Goal: Use online tool/utility

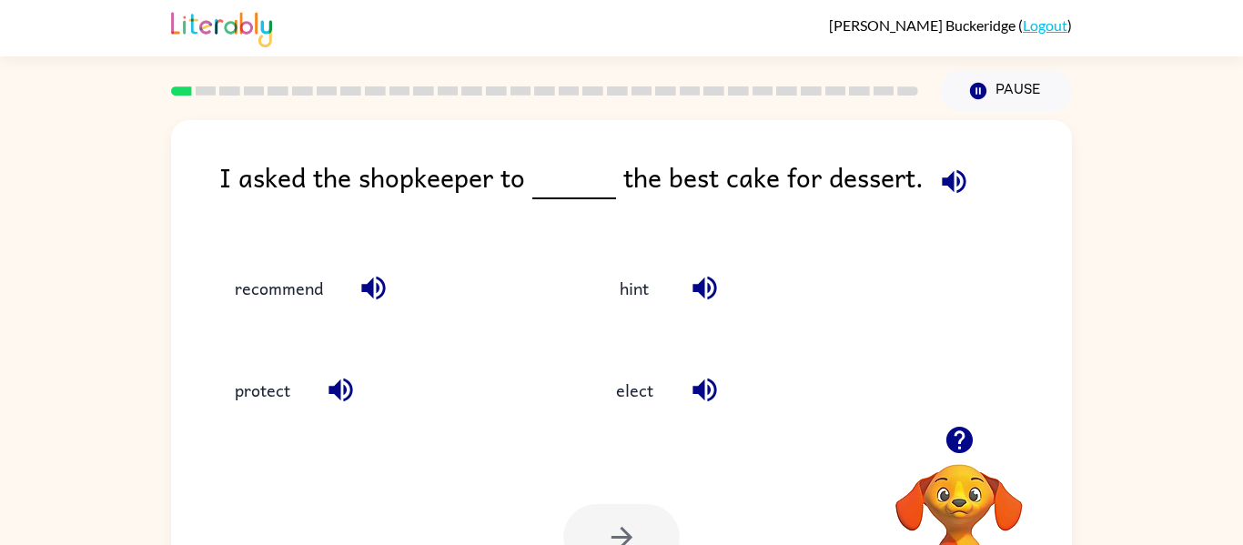
click at [947, 503] on video "Your browser must support playing .mp4 files to use Literably. Please try using…" at bounding box center [959, 527] width 182 height 182
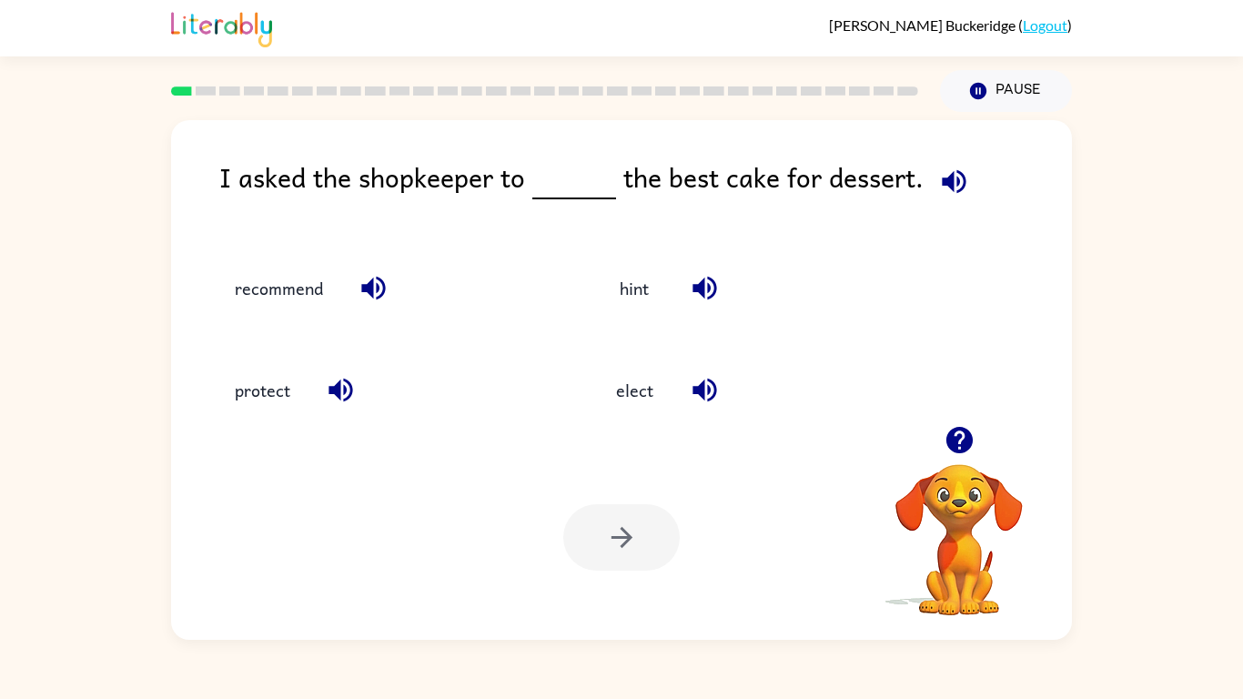
click at [956, 515] on video "Your browser must support playing .mp4 files to use Literably. Please try using…" at bounding box center [959, 527] width 182 height 182
click at [956, 430] on icon "button" at bounding box center [959, 440] width 26 height 26
click at [319, 297] on button "recommend" at bounding box center [279, 287] width 125 height 49
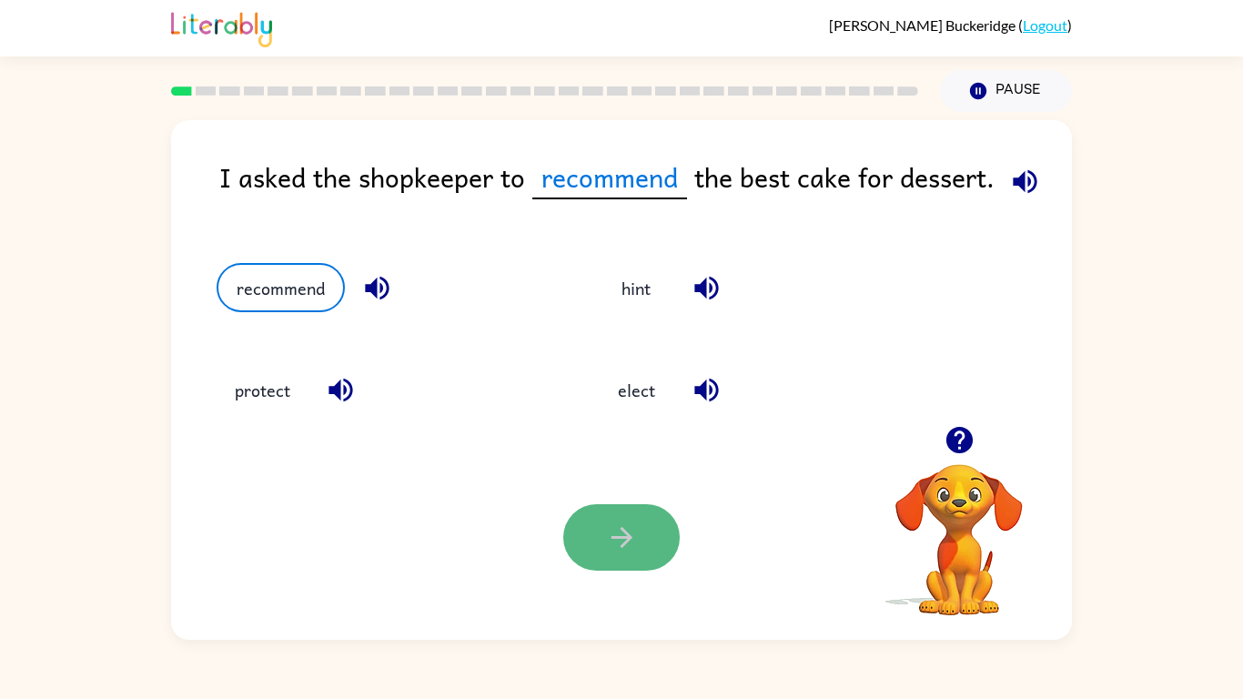
click at [606, 520] on button "button" at bounding box center [621, 537] width 116 height 66
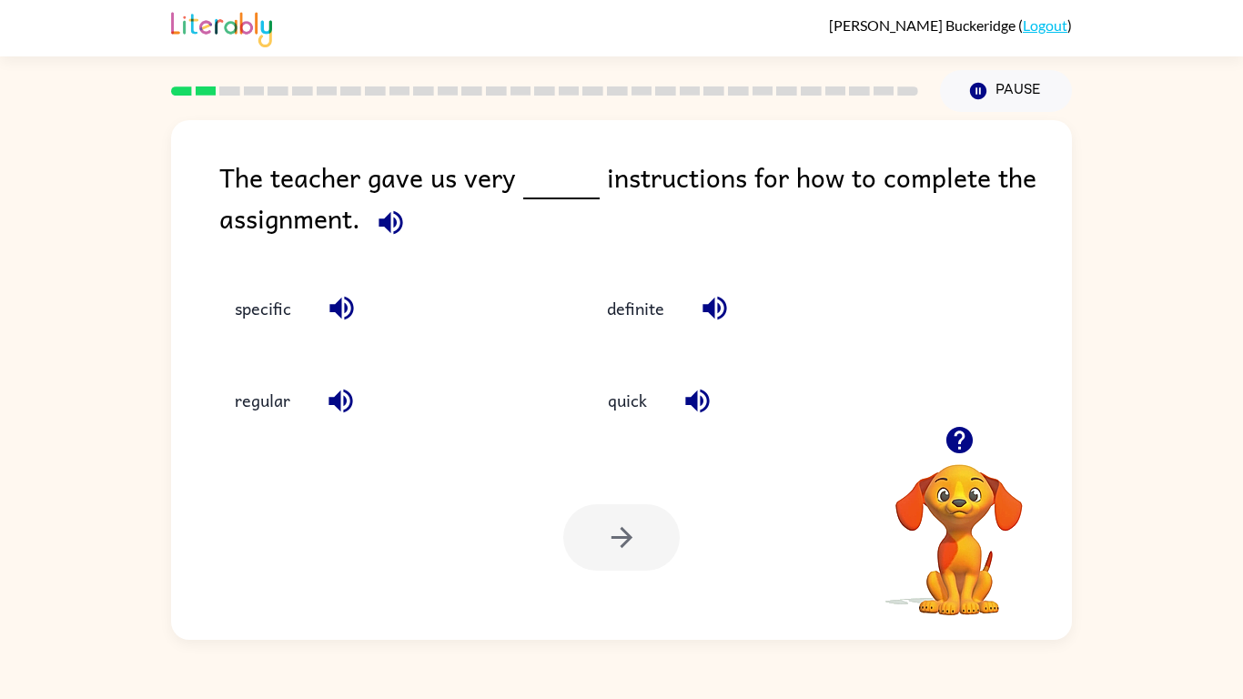
click at [606, 520] on div at bounding box center [621, 537] width 116 height 66
click at [276, 315] on button "specific" at bounding box center [263, 308] width 93 height 49
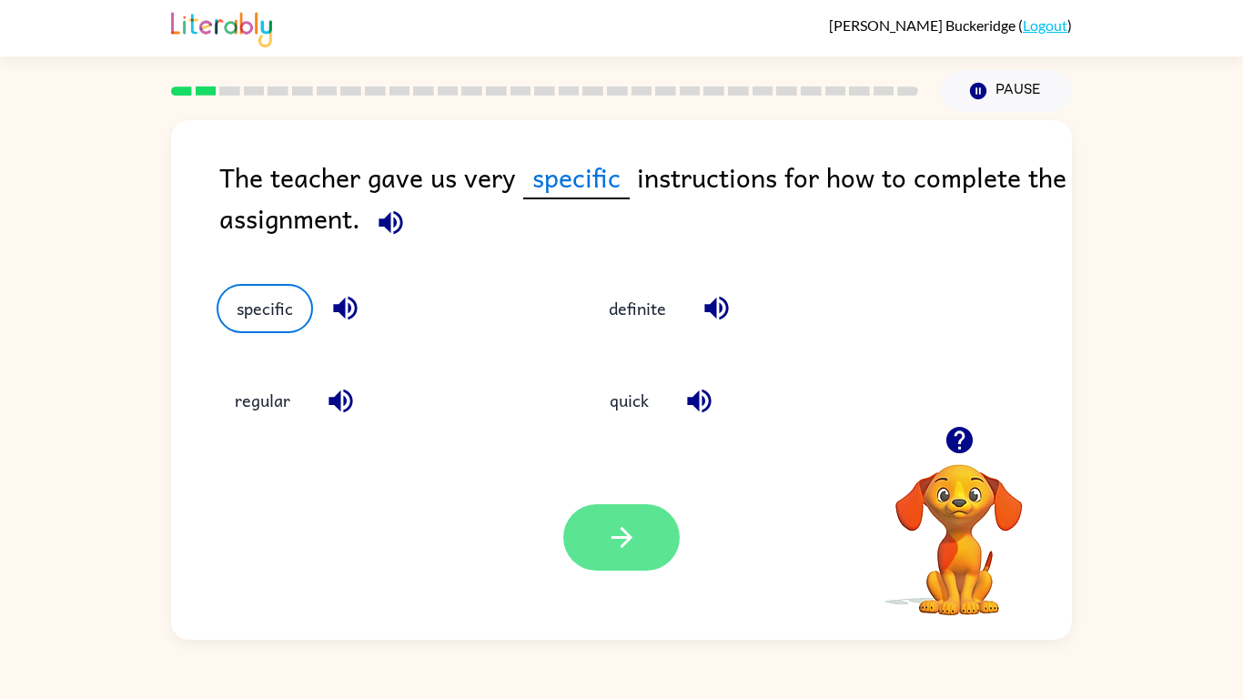
click at [625, 528] on icon "button" at bounding box center [622, 537] width 32 height 32
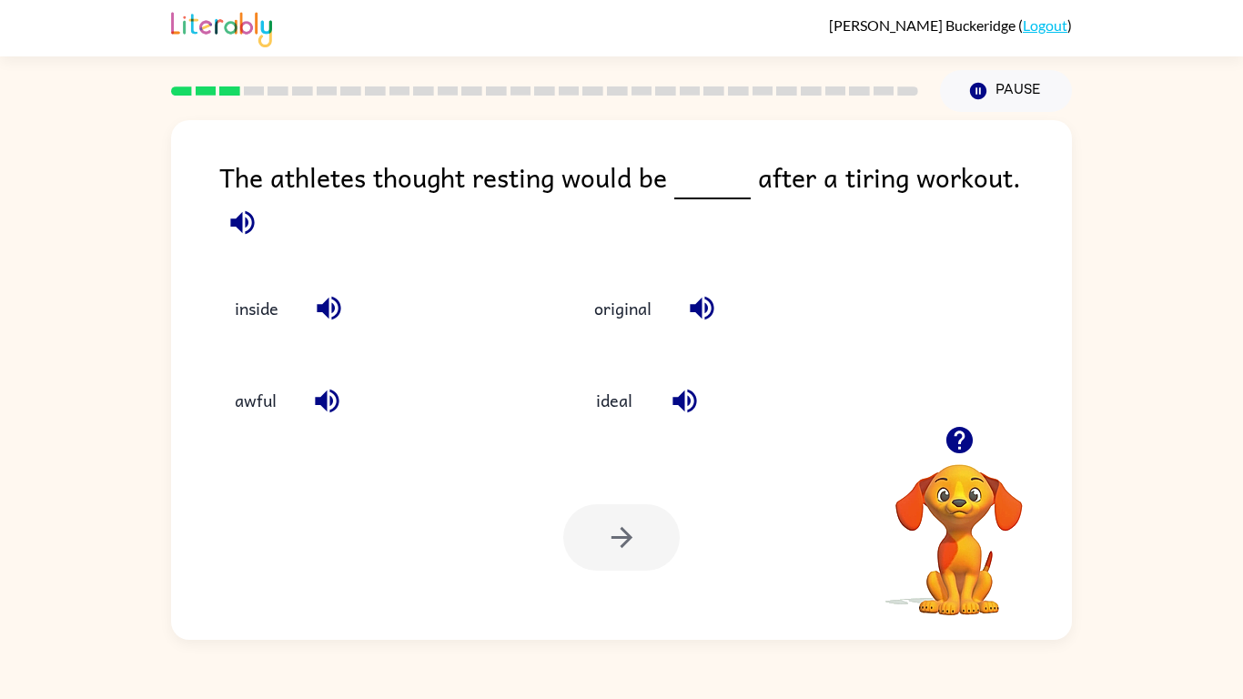
click at [615, 341] on div "ideal" at bounding box center [720, 387] width 359 height 92
click at [602, 388] on button "ideal" at bounding box center [614, 400] width 76 height 49
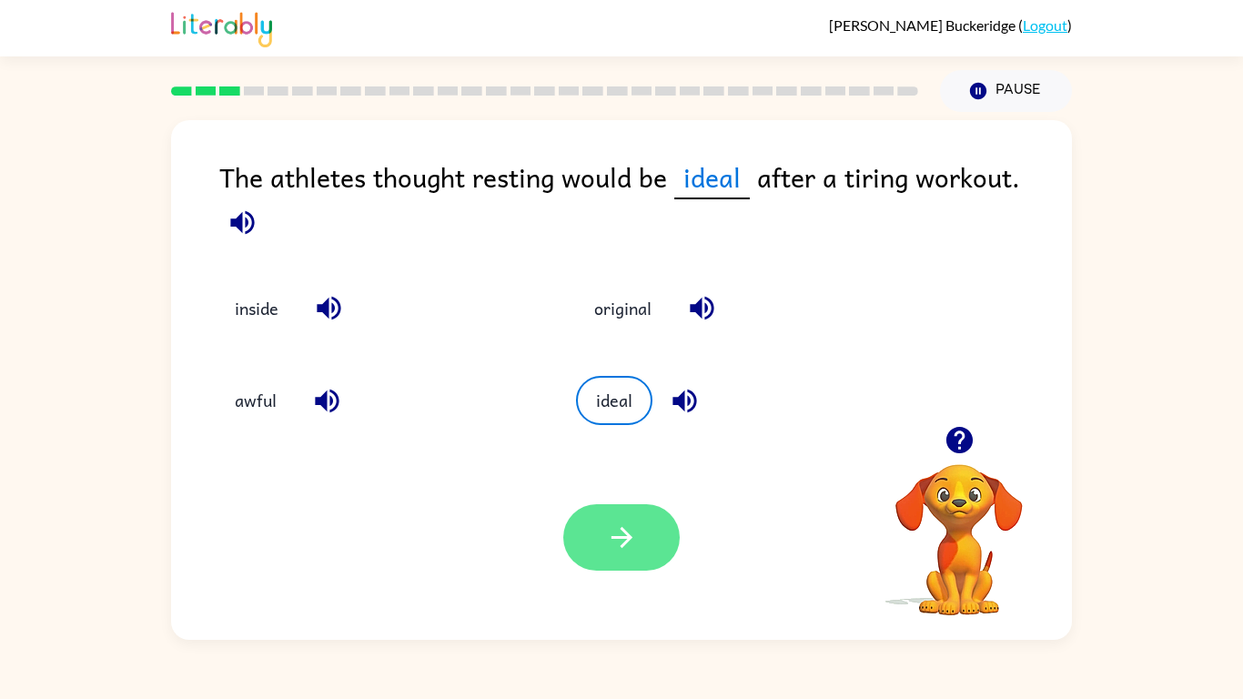
click at [619, 525] on icon "button" at bounding box center [622, 537] width 32 height 32
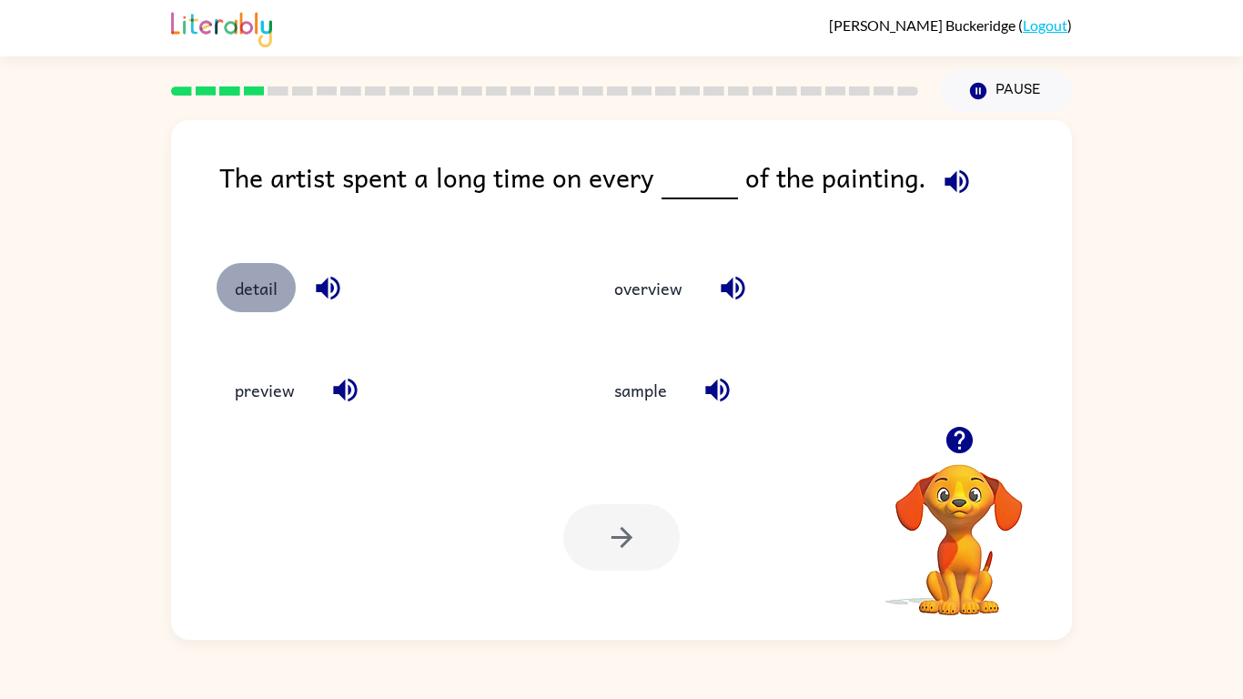
click at [266, 297] on button "detail" at bounding box center [256, 287] width 79 height 49
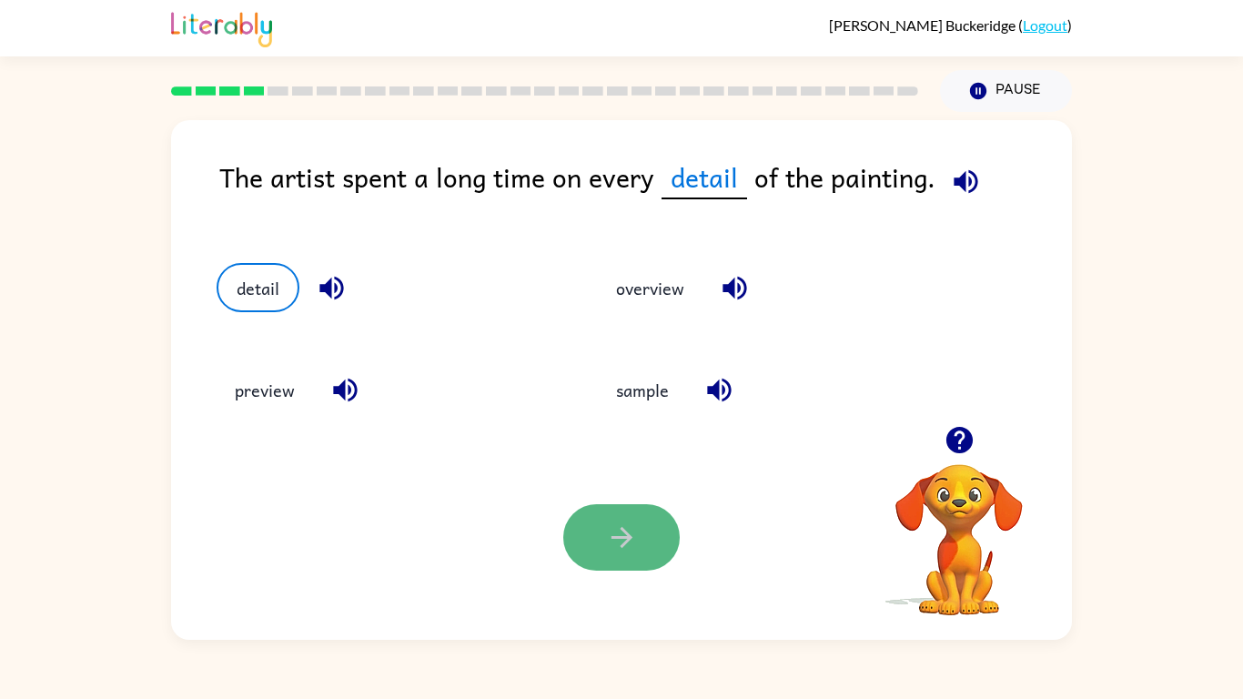
click at [595, 544] on button "button" at bounding box center [621, 537] width 116 height 66
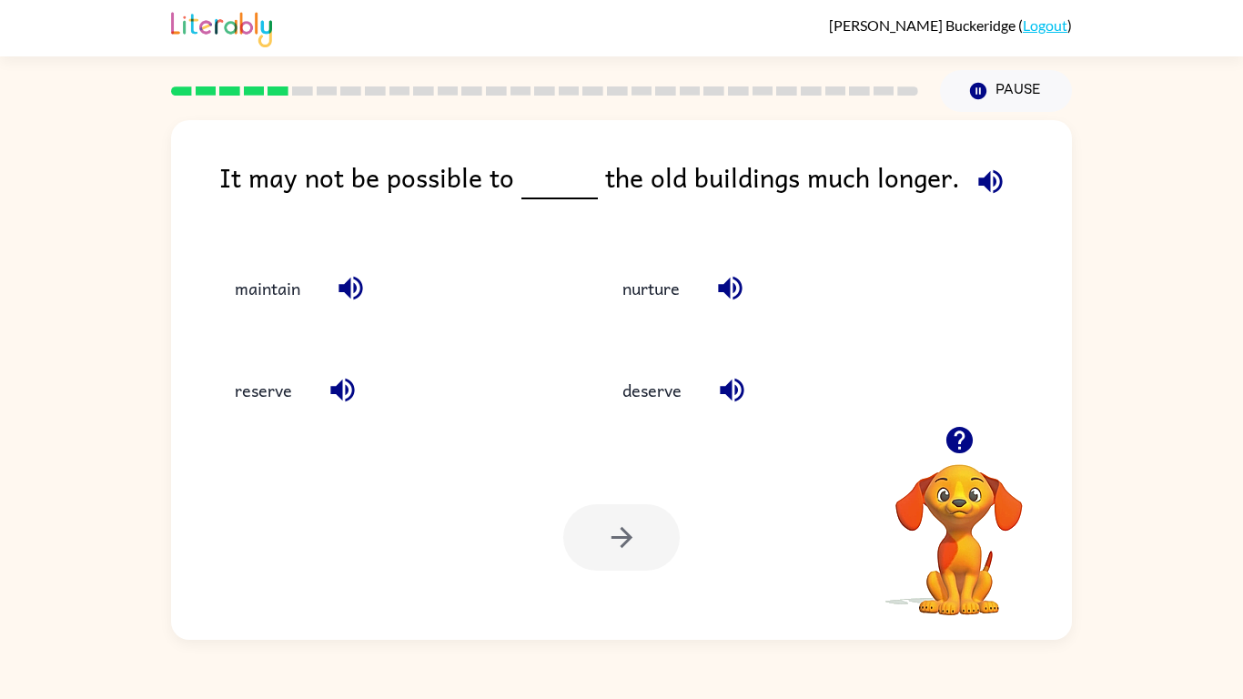
click at [886, 385] on div "deserve" at bounding box center [777, 390] width 346 height 49
click at [935, 372] on div "deserve" at bounding box center [777, 390] width 346 height 49
click at [996, 234] on div "It may not be possible to the old buildings much longer. maintain nurture reser…" at bounding box center [621, 380] width 901 height 520
click at [75, 167] on div "It may not be possible to the old buildings much longer. maintain nurture reser…" at bounding box center [621, 376] width 1243 height 528
click at [641, 270] on button "nurture" at bounding box center [651, 287] width 94 height 49
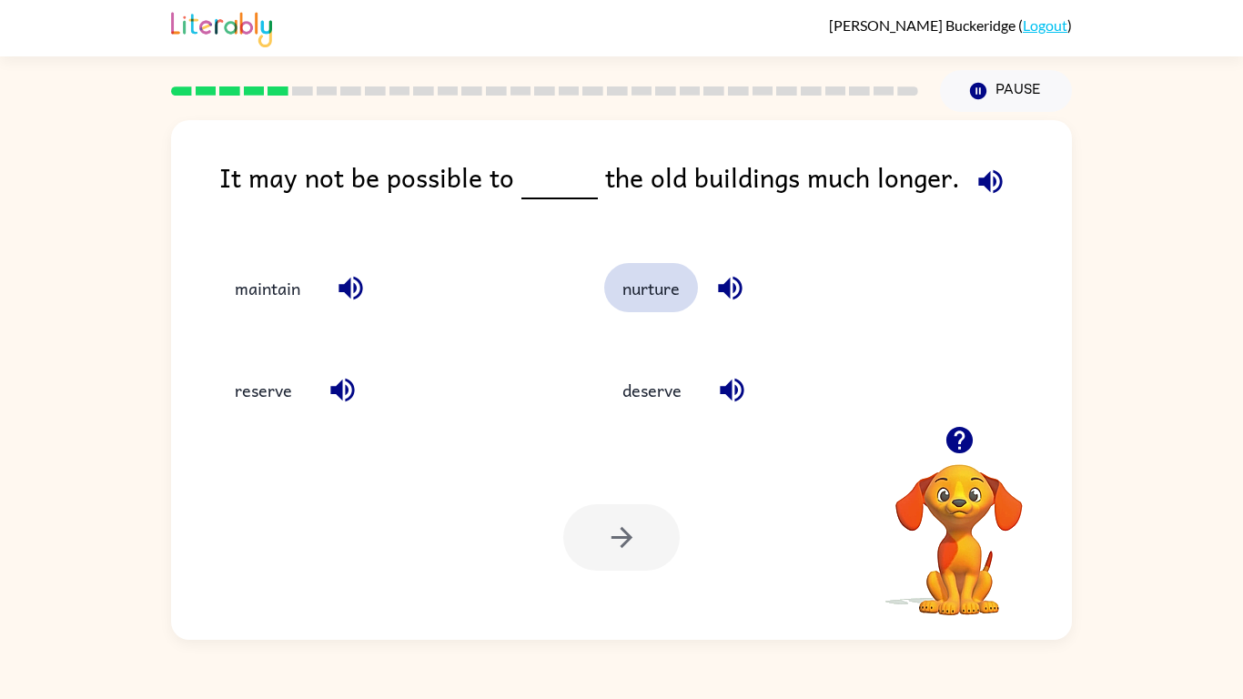
click at [641, 270] on button "nurture" at bounding box center [651, 287] width 94 height 49
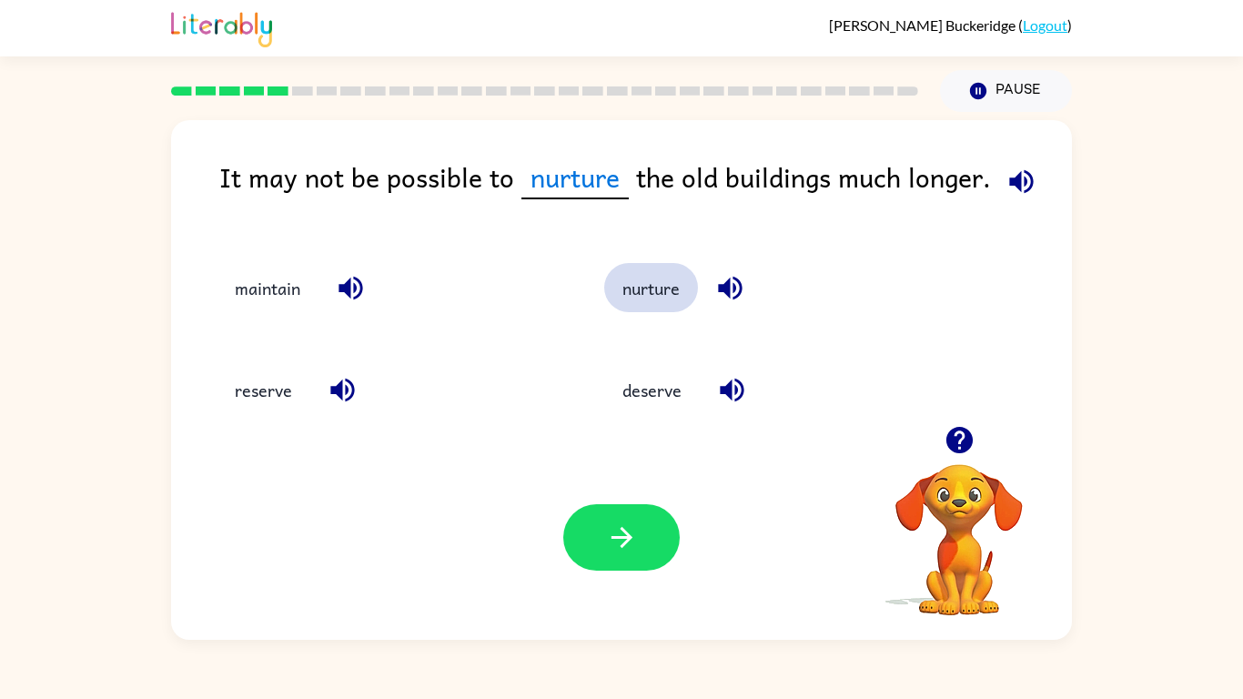
click at [641, 270] on button "nurture" at bounding box center [651, 287] width 94 height 49
click at [261, 294] on button "maintain" at bounding box center [268, 287] width 102 height 49
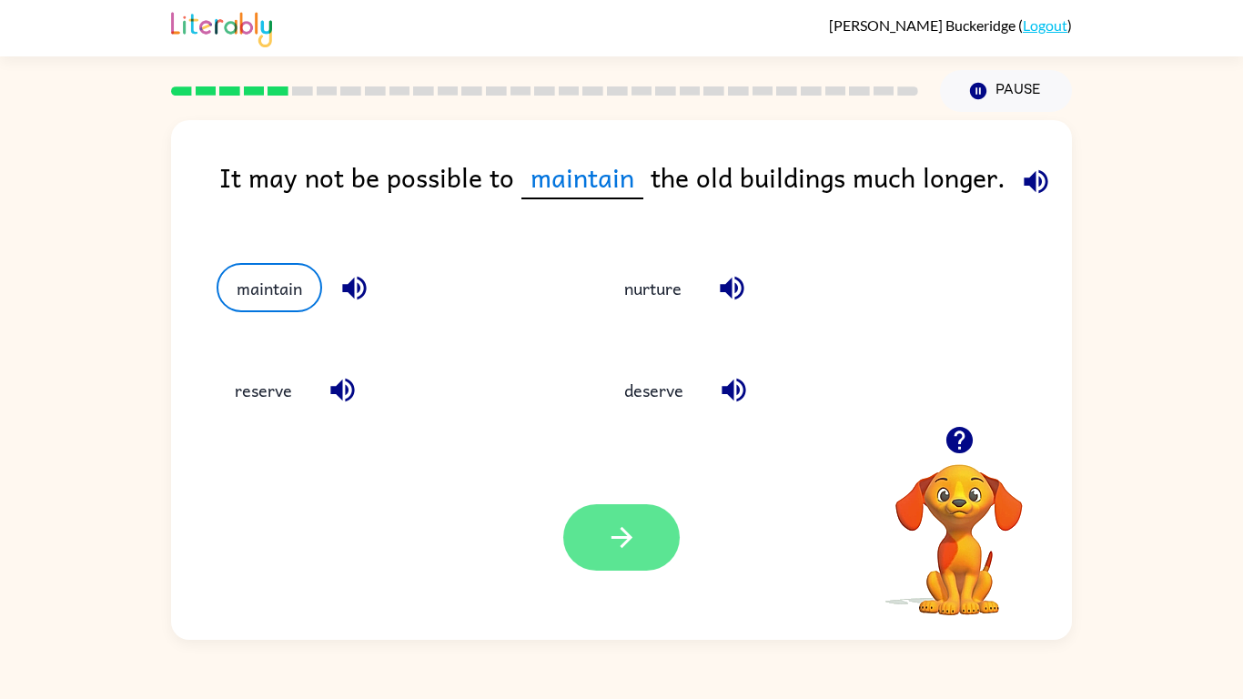
click at [632, 544] on button "button" at bounding box center [621, 537] width 116 height 66
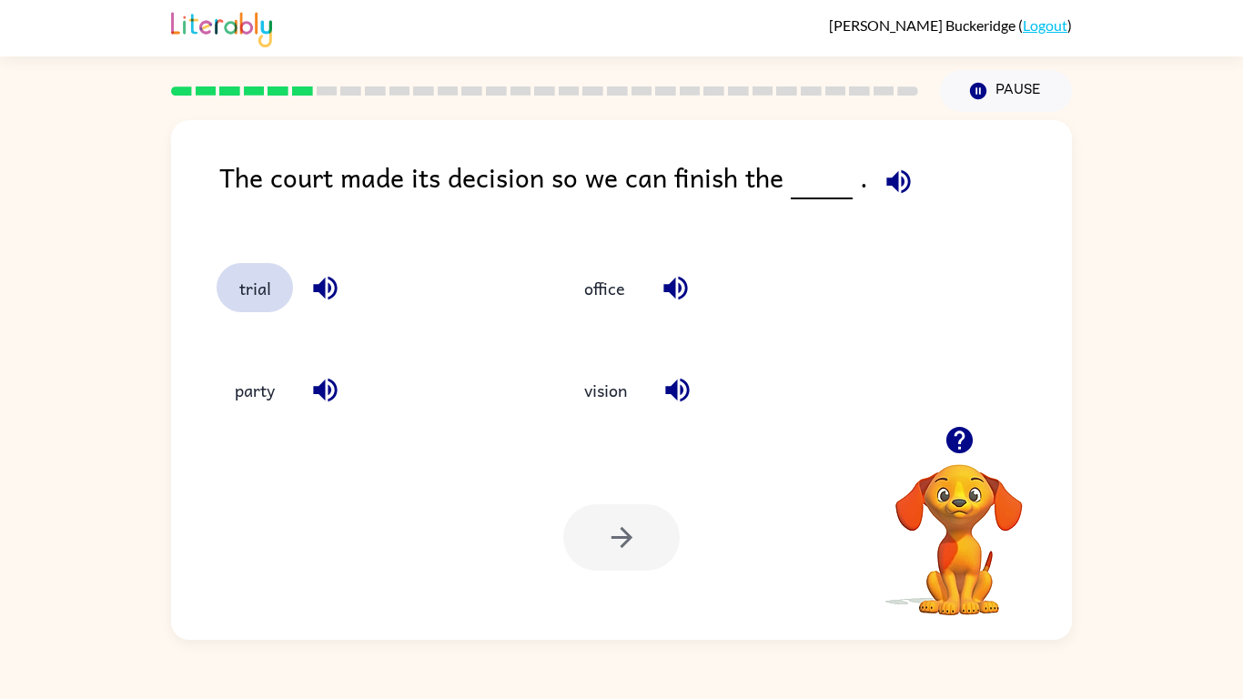
click at [258, 285] on button "trial" at bounding box center [255, 287] width 76 height 49
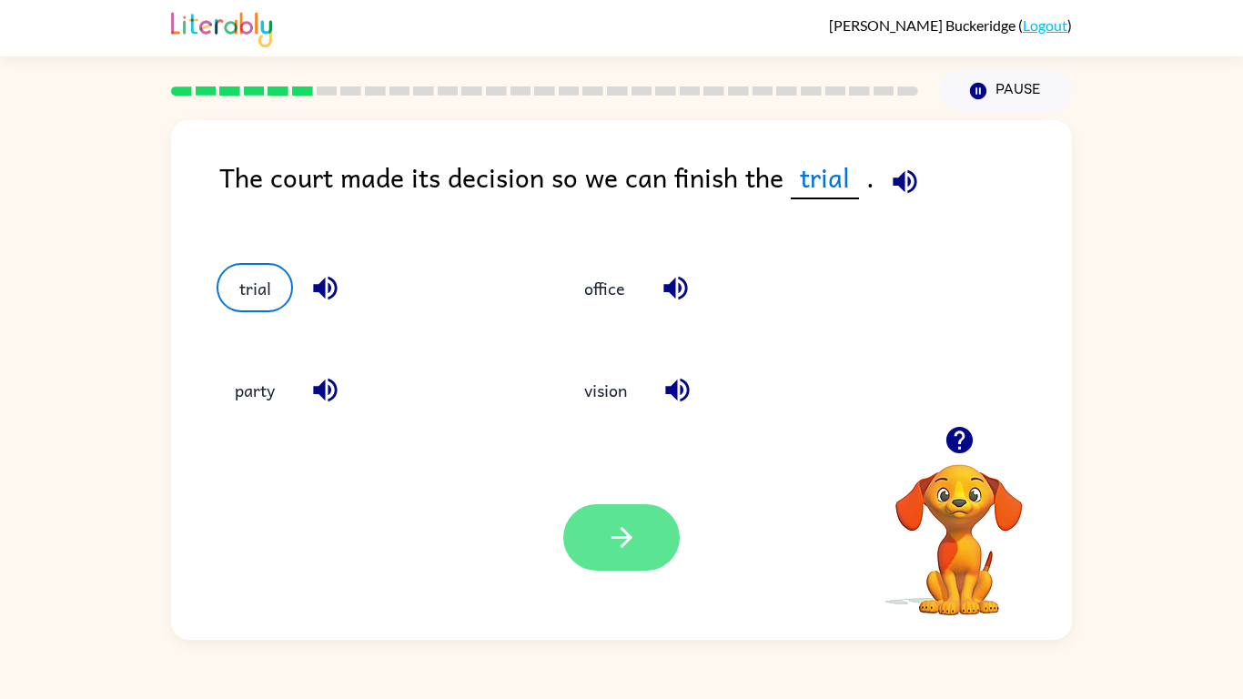
click at [637, 544] on icon "button" at bounding box center [622, 537] width 32 height 32
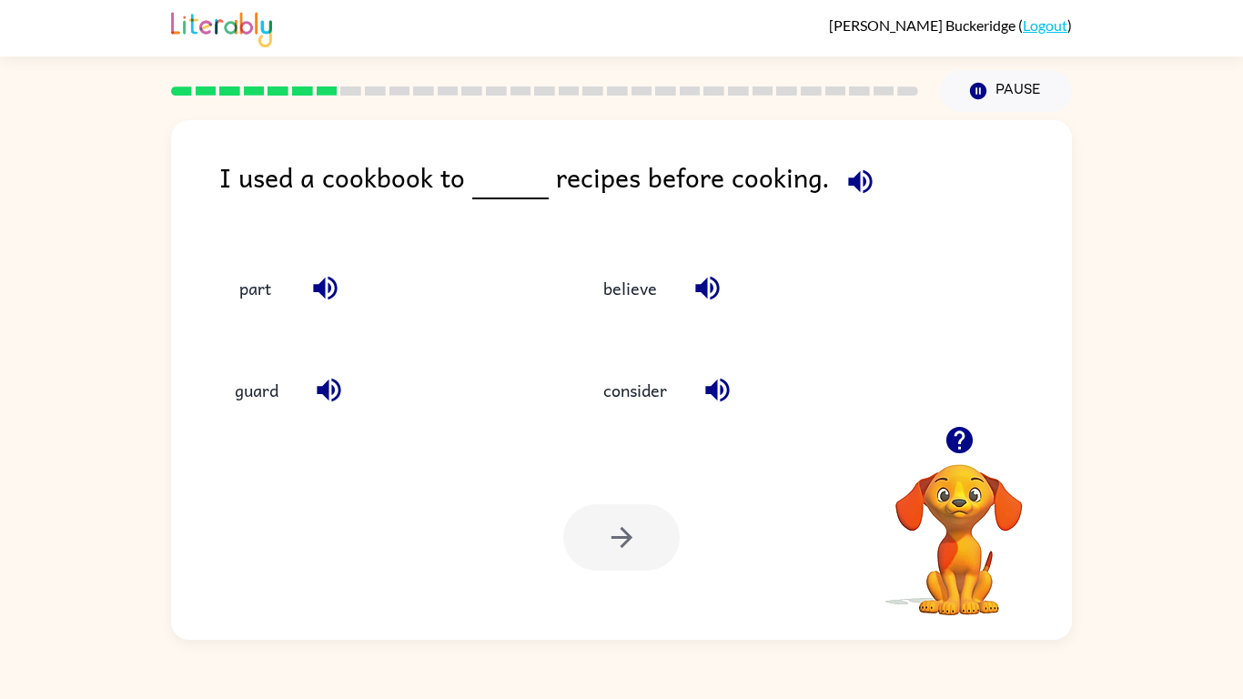
click at [466, 308] on div "part" at bounding box center [380, 287] width 327 height 49
click at [612, 389] on button "consider" at bounding box center [635, 390] width 100 height 49
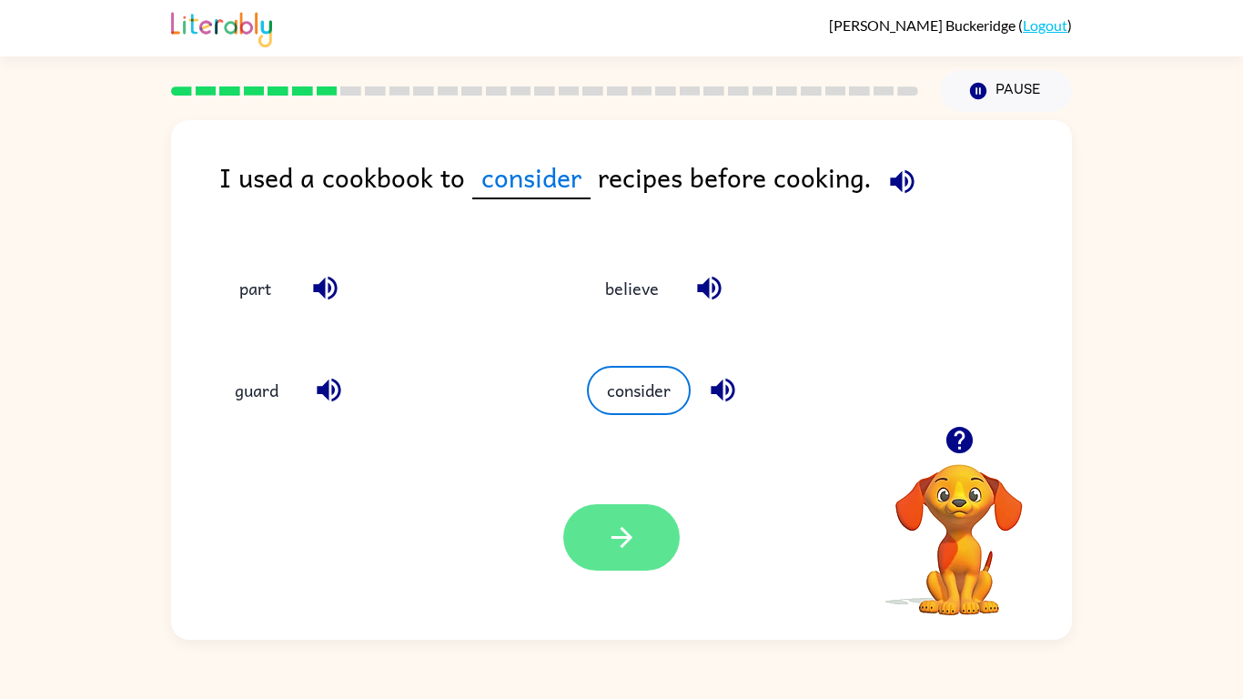
click at [603, 534] on button "button" at bounding box center [621, 537] width 116 height 66
